Goal: Task Accomplishment & Management: Manage account settings

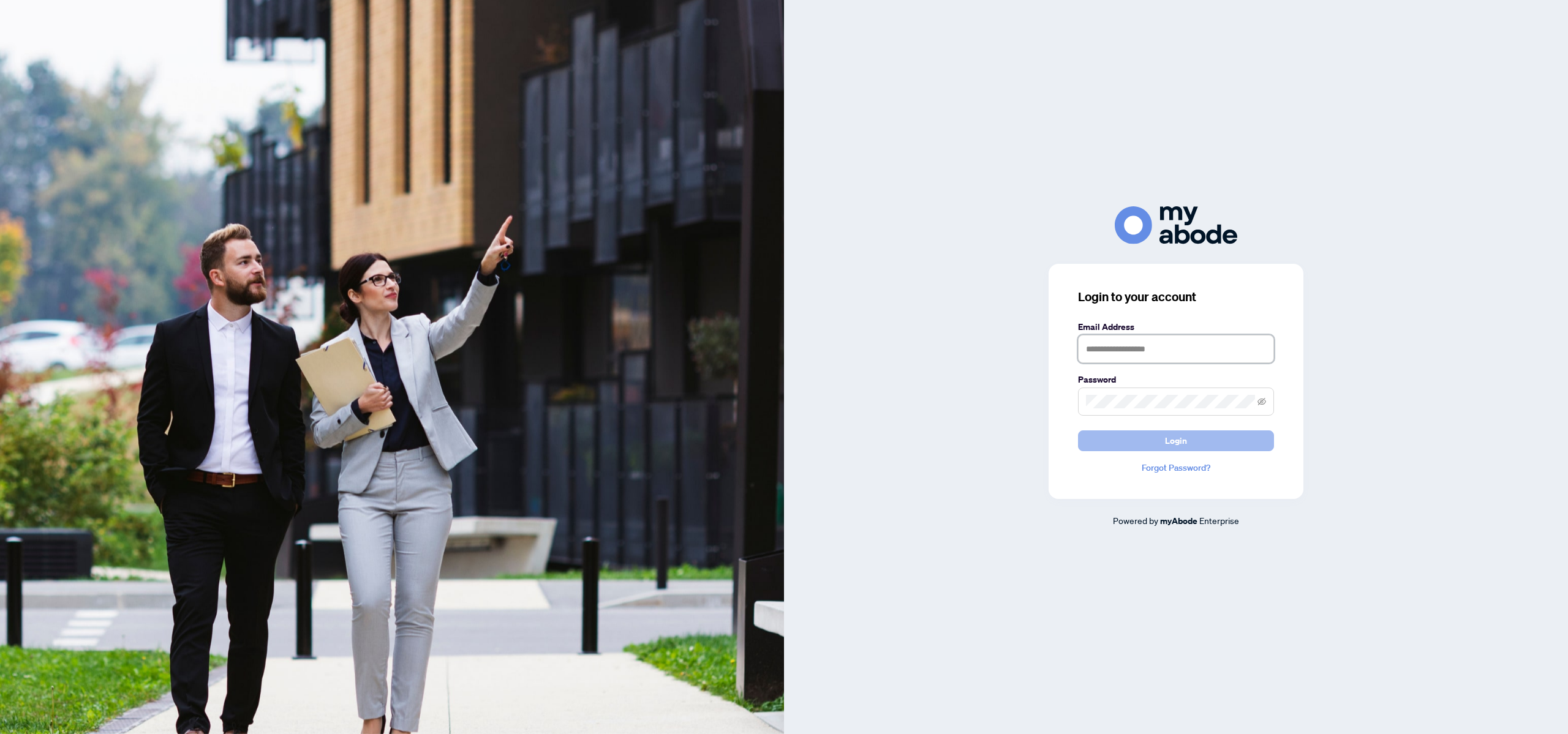
type input "**********"
click at [1163, 441] on button "Login" at bounding box center [1175, 440] width 196 height 21
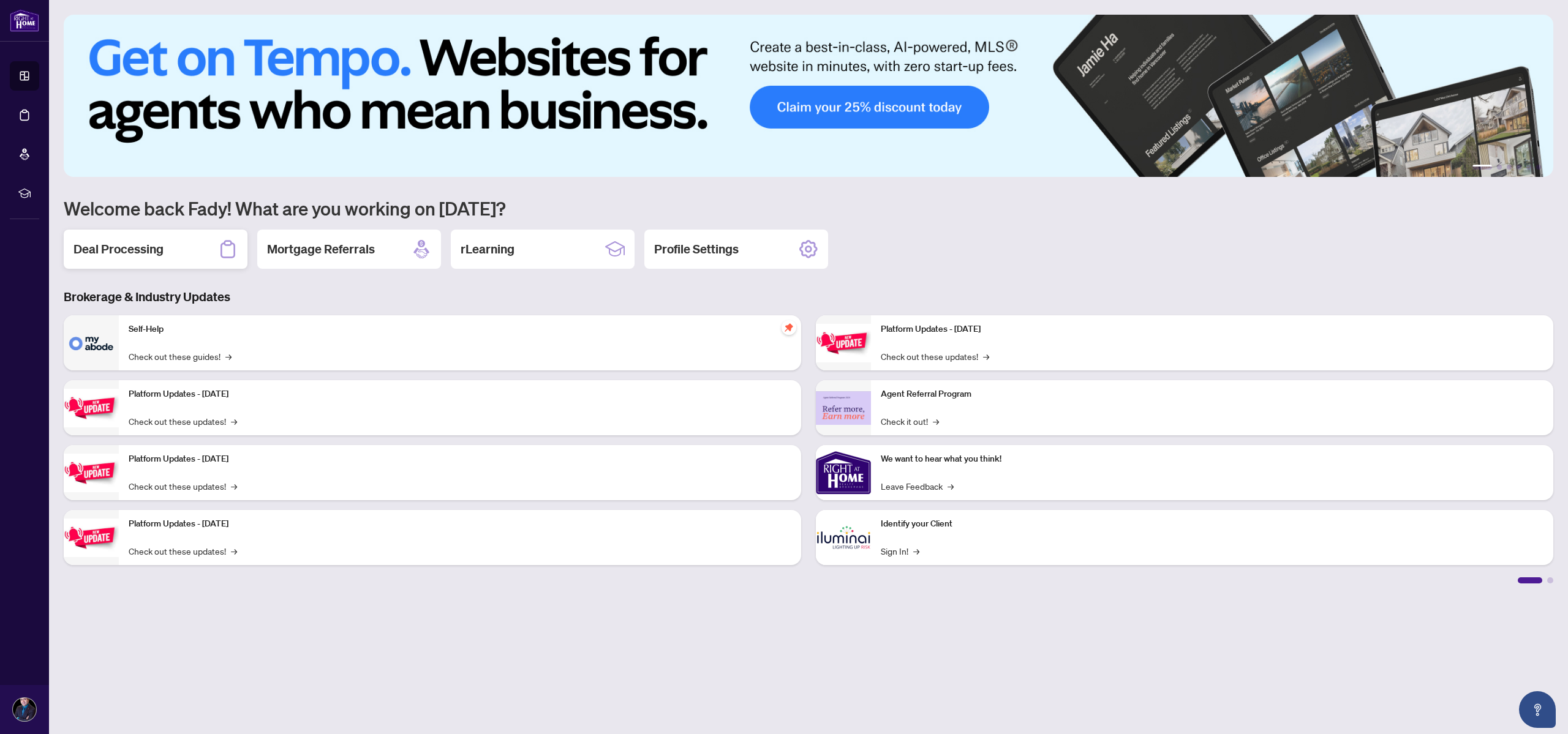
click at [162, 266] on div "Deal Processing" at bounding box center [155, 248] width 184 height 39
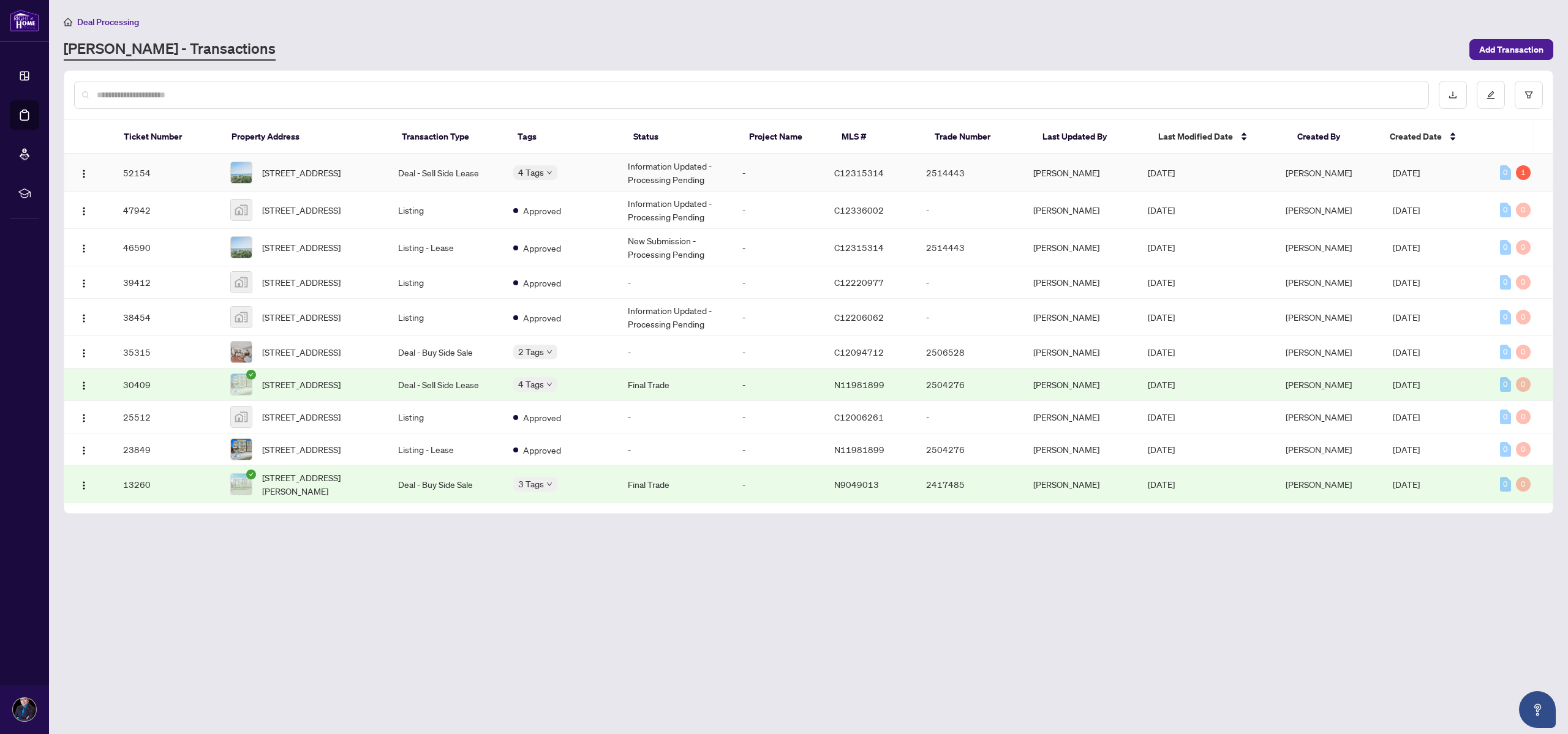
click at [448, 182] on td "Deal - Sell Side Lease" at bounding box center [445, 173] width 115 height 37
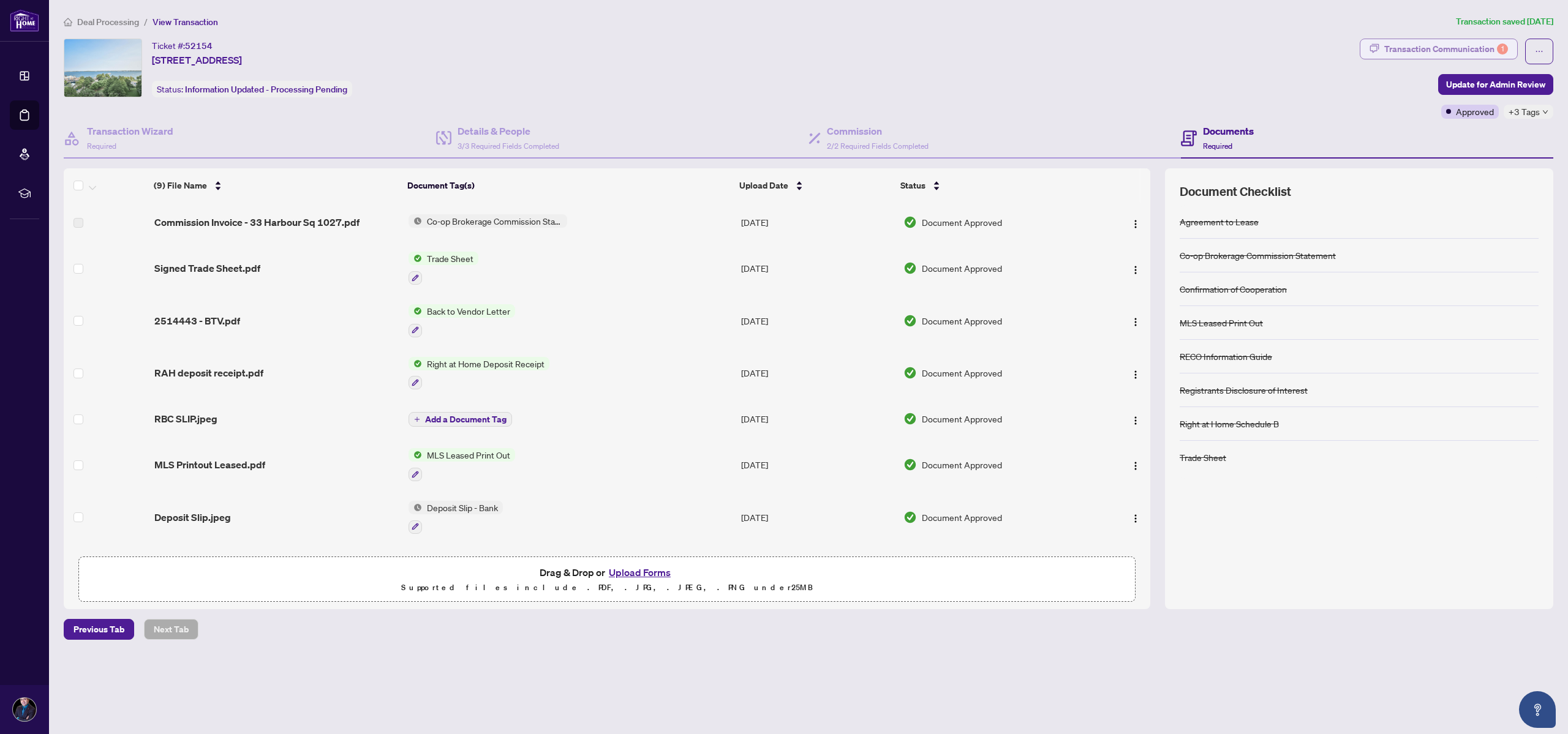
click at [1453, 51] on div "Transaction Communication 1" at bounding box center [1446, 49] width 124 height 20
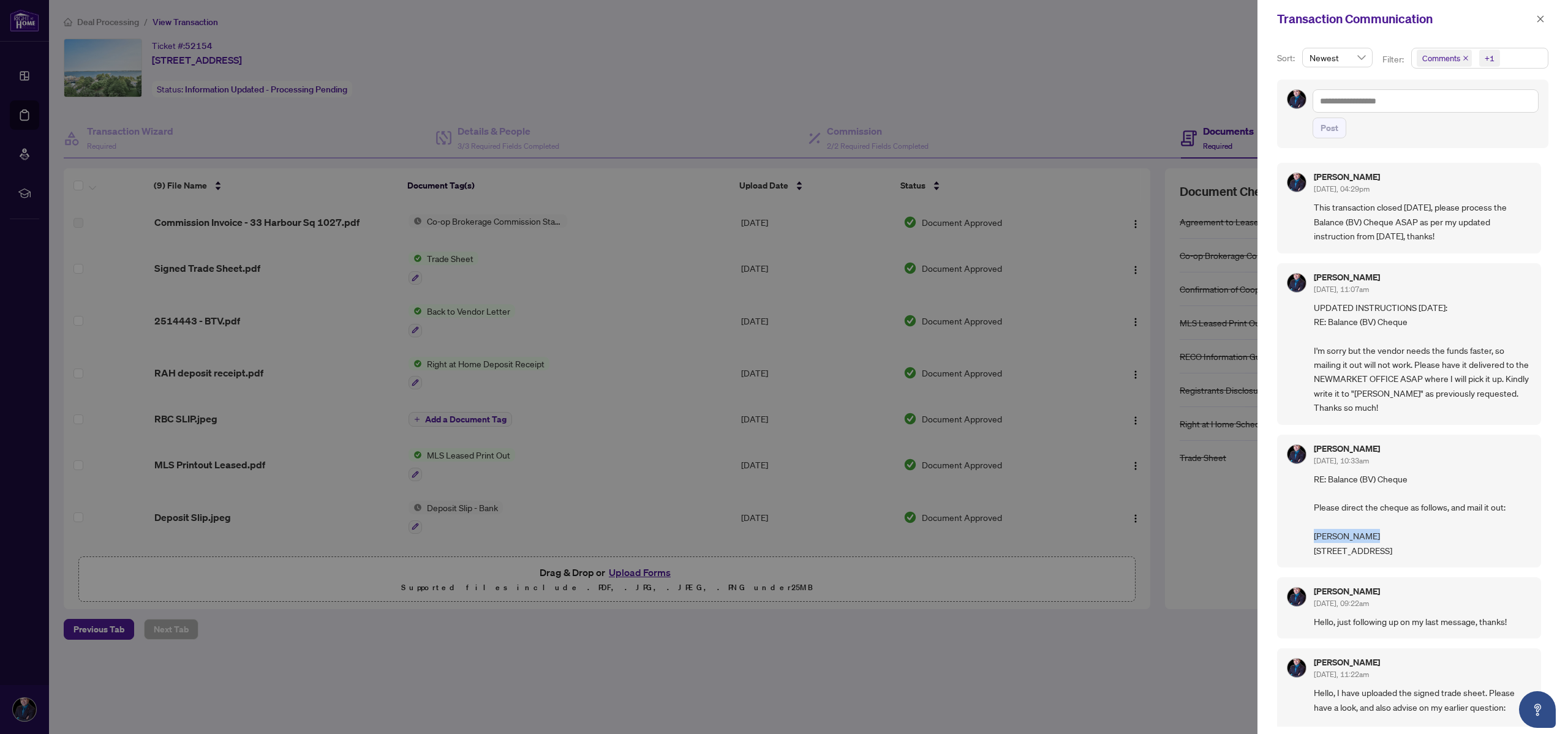
drag, startPoint x: 1384, startPoint y: 538, endPoint x: 1295, endPoint y: 533, distance: 89.1
click at [1295, 533] on div "[PERSON_NAME] [DATE], 10:33am RE: Balance (BV) Cheque Please direct the cheque …" at bounding box center [1409, 500] width 264 height 133
click at [1367, 531] on span "RE: Balance (BV) Cheque Please direct the cheque as follows, and mail it out: […" at bounding box center [1422, 515] width 217 height 85
click at [1377, 537] on span "RE: Balance (BV) Cheque Please direct the cheque as follows, and mail it out: […" at bounding box center [1422, 515] width 217 height 85
drag, startPoint x: 1315, startPoint y: 532, endPoint x: 1299, endPoint y: 532, distance: 16.0
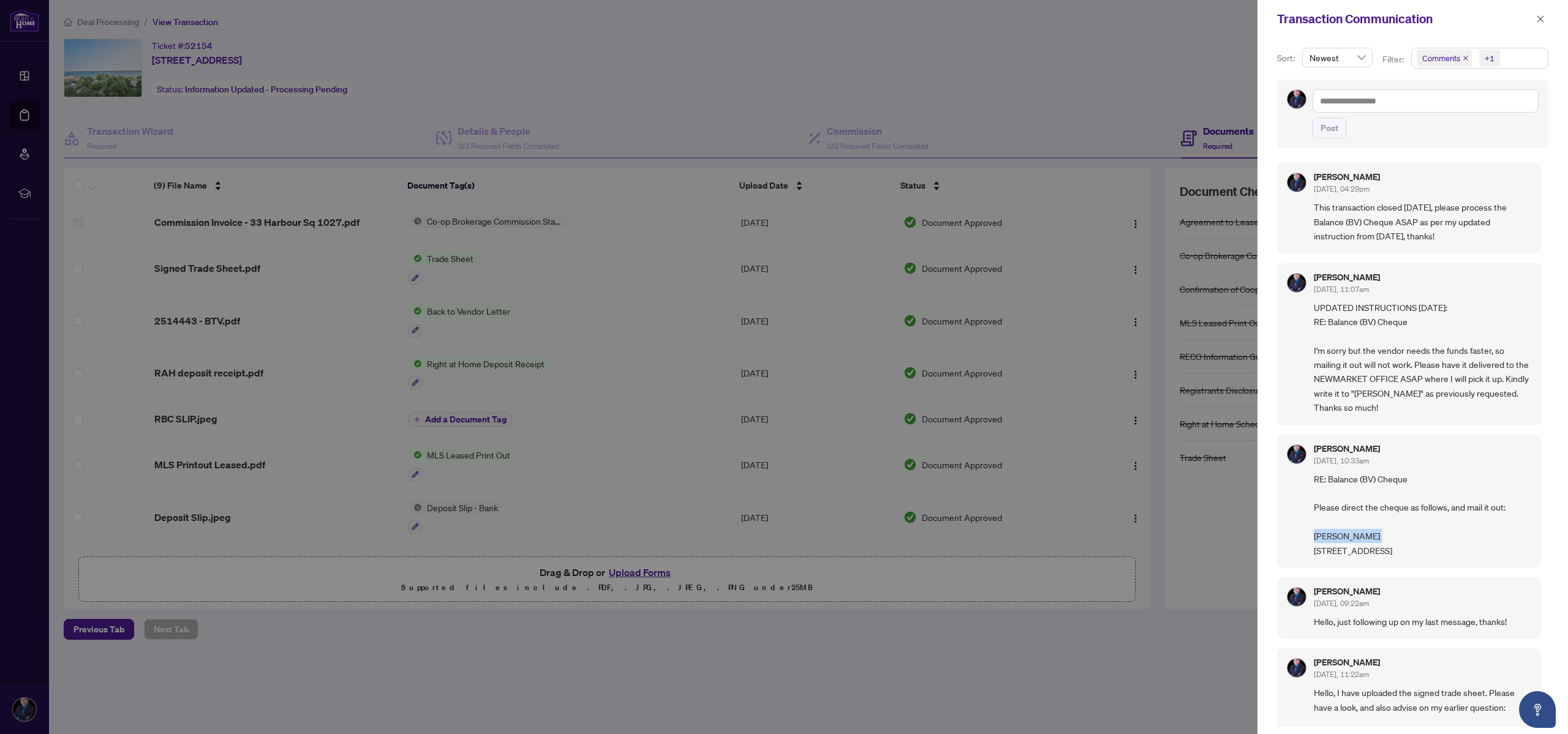
click at [1299, 532] on div "[PERSON_NAME] [DATE], 10:33am RE: Balance (BV) Cheque Please direct the cheque …" at bounding box center [1409, 500] width 264 height 133
click at [1332, 538] on span "RE: Balance (BV) Cheque Please direct the cheque as follows, and mail it out: […" at bounding box center [1422, 515] width 217 height 85
drag, startPoint x: 1317, startPoint y: 534, endPoint x: 1415, endPoint y: 539, distance: 98.1
click at [1415, 539] on span "RE: Balance (BV) Cheque Please direct the cheque as follows, and mail it out: […" at bounding box center [1422, 515] width 217 height 85
click at [1400, 537] on span "RE: Balance (BV) Cheque Please direct the cheque as follows, and mail it out: […" at bounding box center [1422, 515] width 217 height 85
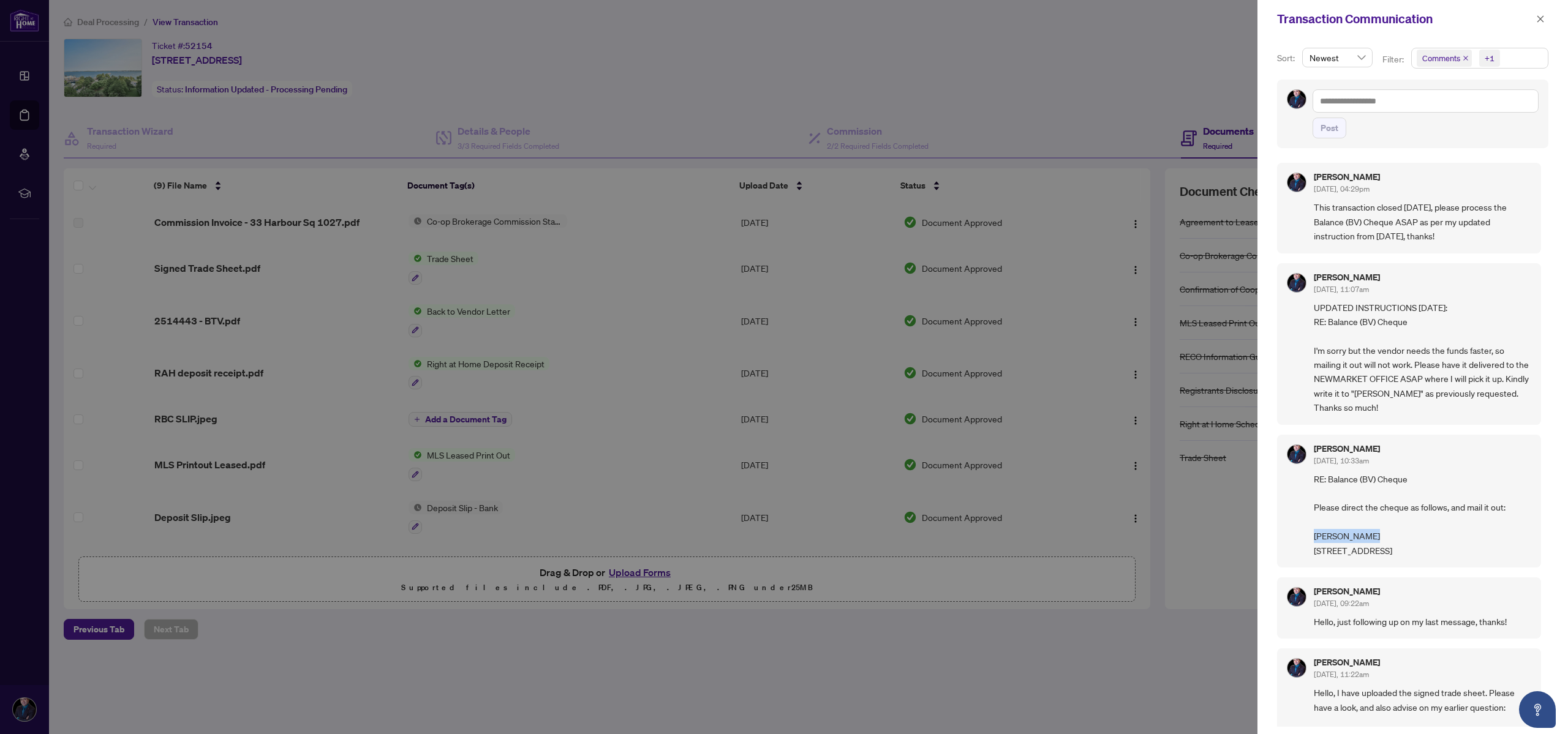
drag, startPoint x: 1374, startPoint y: 537, endPoint x: 1291, endPoint y: 528, distance: 83.5
click at [1291, 528] on div "[PERSON_NAME] [DATE], 10:33am RE: Balance (BV) Cheque Please direct the cheque …" at bounding box center [1409, 500] width 264 height 133
click at [1342, 536] on span "RE: Balance (BV) Cheque Please direct the cheque as follows, and mail it out: […" at bounding box center [1422, 515] width 217 height 85
drag, startPoint x: 1352, startPoint y: 563, endPoint x: 1336, endPoint y: 505, distance: 60.2
click at [1336, 505] on span "RE: Balance (BV) Cheque Please direct the cheque as follows, and mail it out: […" at bounding box center [1422, 515] width 217 height 85
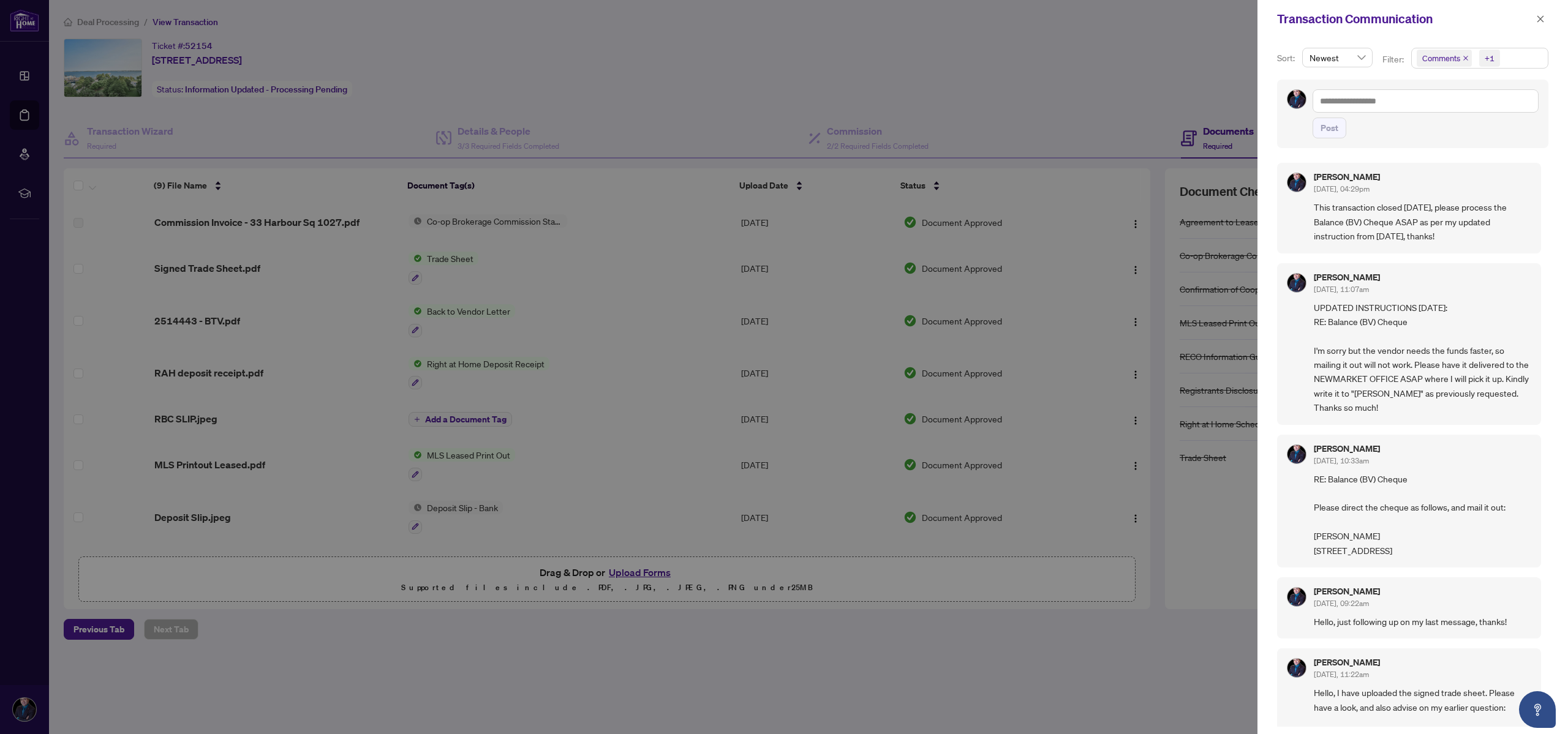
click at [1354, 538] on span "RE: Balance (BV) Cheque Please direct the cheque as follows, and mail it out: […" at bounding box center [1422, 515] width 217 height 85
drag, startPoint x: 1330, startPoint y: 505, endPoint x: 1395, endPoint y: 563, distance: 87.1
click at [1395, 557] on span "RE: Balance (BV) Cheque Please direct the cheque as follows, and mail it out: […" at bounding box center [1422, 515] width 217 height 85
drag, startPoint x: 1388, startPoint y: 578, endPoint x: 1319, endPoint y: 496, distance: 107.2
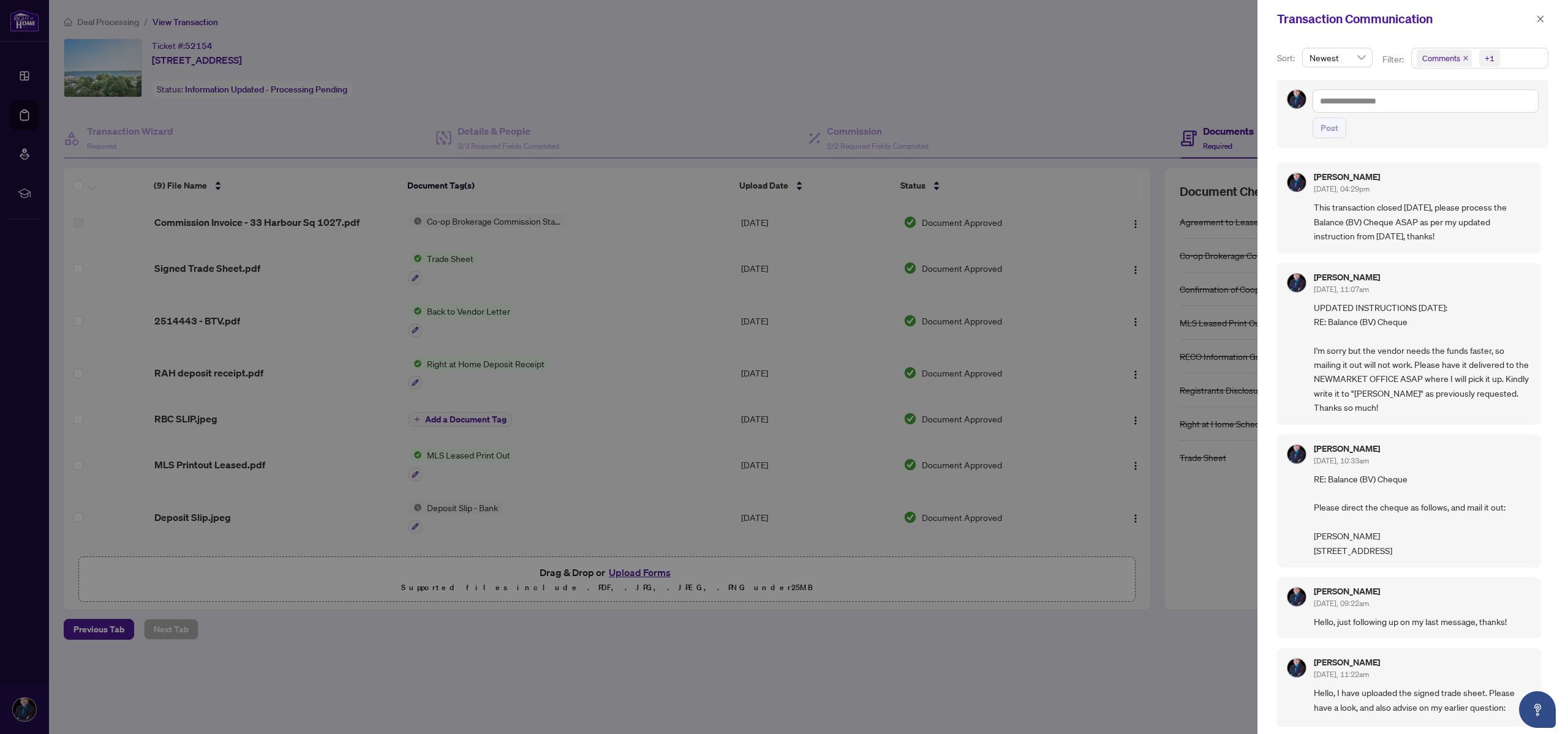
click at [1319, 496] on span "RE: Balance (BV) Cheque Please direct the cheque as follows, and mail it out: […" at bounding box center [1422, 515] width 217 height 85
click at [1340, 524] on span "RE: Balance (BV) Cheque Please direct the cheque as follows, and mail it out: […" at bounding box center [1422, 515] width 217 height 85
click at [1537, 19] on icon "close" at bounding box center [1540, 19] width 9 height 9
